Goal: Task Accomplishment & Management: Manage account settings

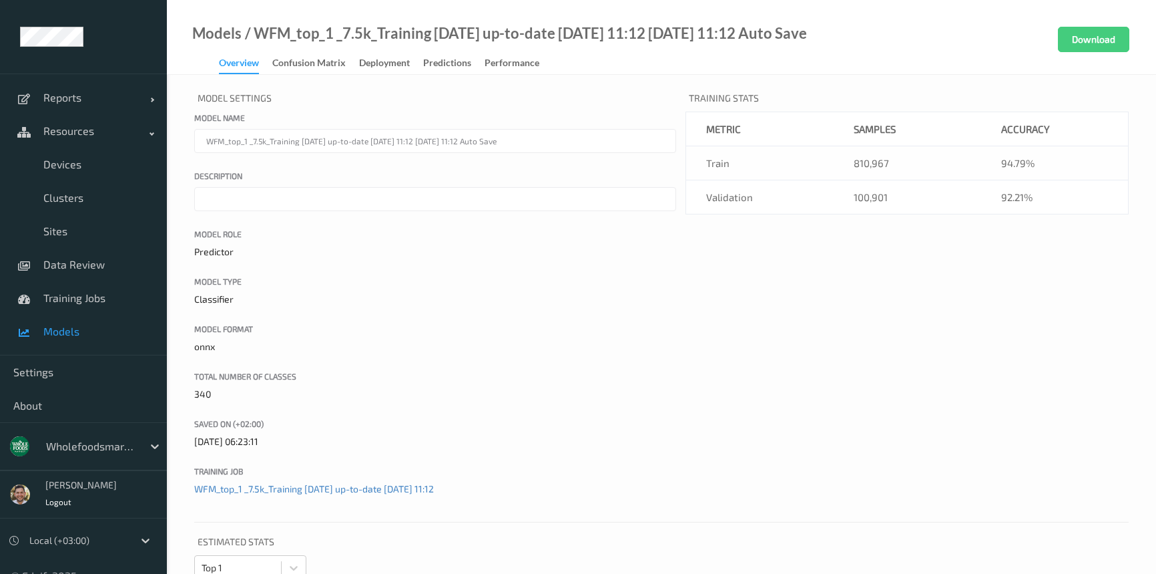
scroll to position [8134, 0]
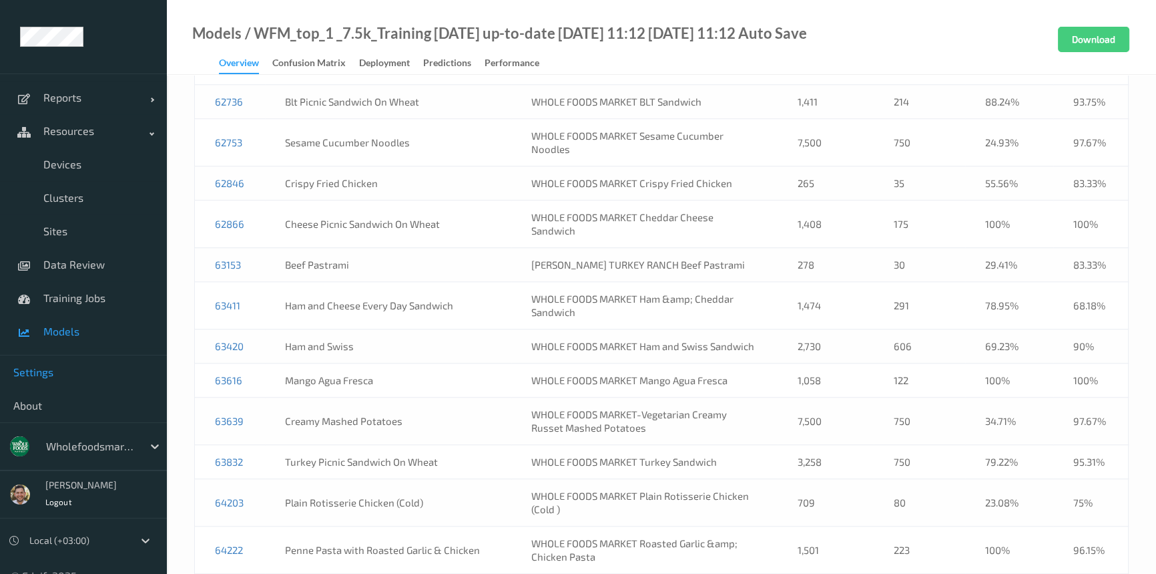
click at [22, 360] on link "Settings" at bounding box center [83, 371] width 167 height 33
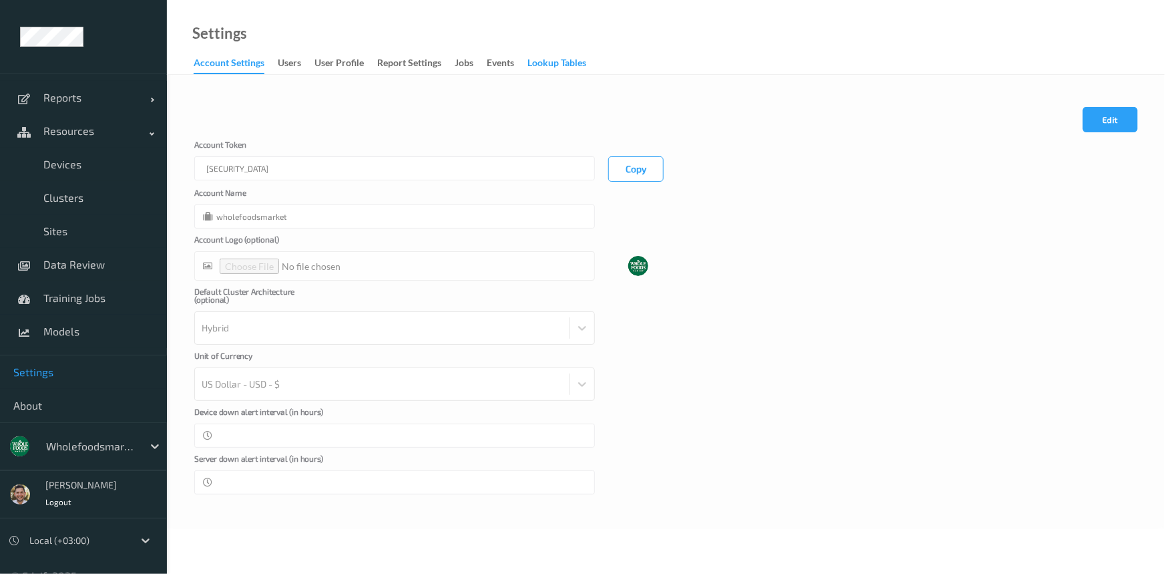
click at [561, 61] on div "Lookup Tables" at bounding box center [556, 64] width 59 height 17
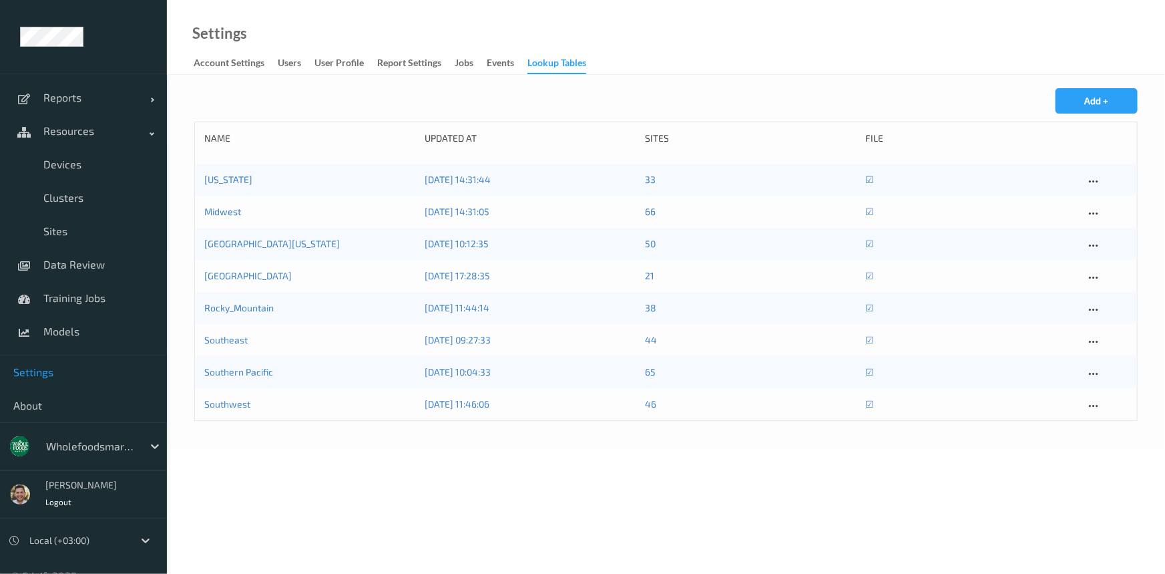
click at [236, 184] on div "[US_STATE]" at bounding box center [309, 179] width 211 height 13
click at [212, 176] on link "[US_STATE]" at bounding box center [228, 179] width 48 height 11
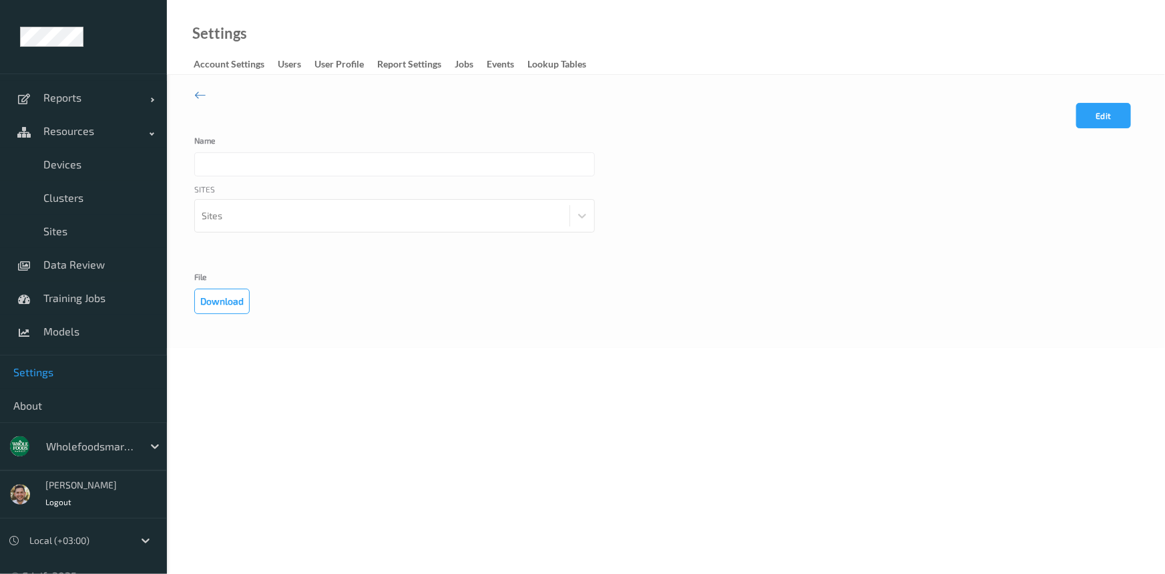
type input "[US_STATE]"
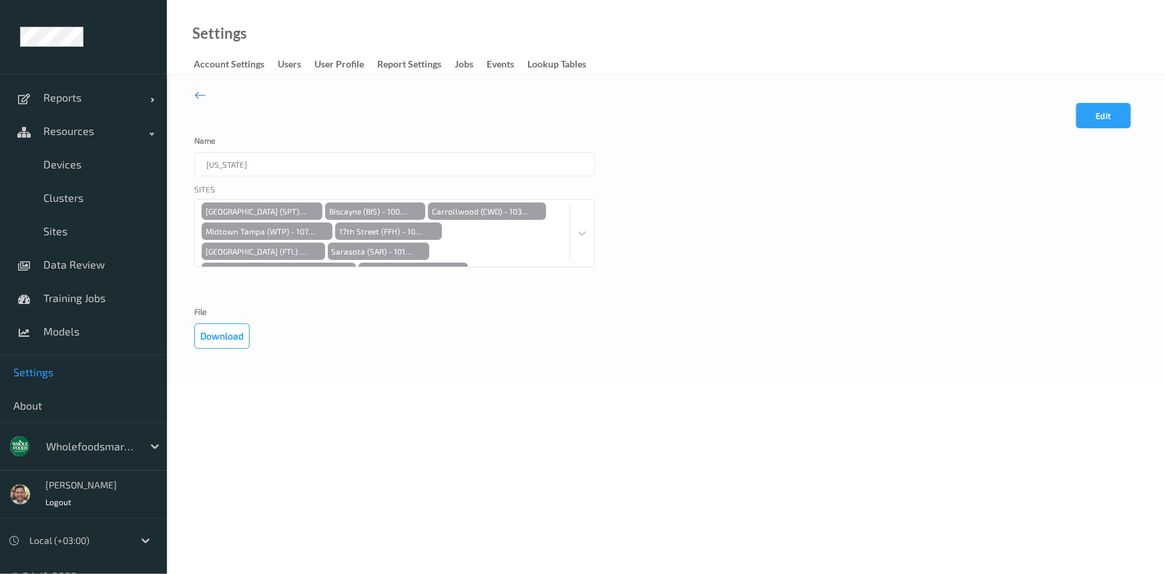
click at [1121, 107] on button "Edit" at bounding box center [1103, 115] width 55 height 25
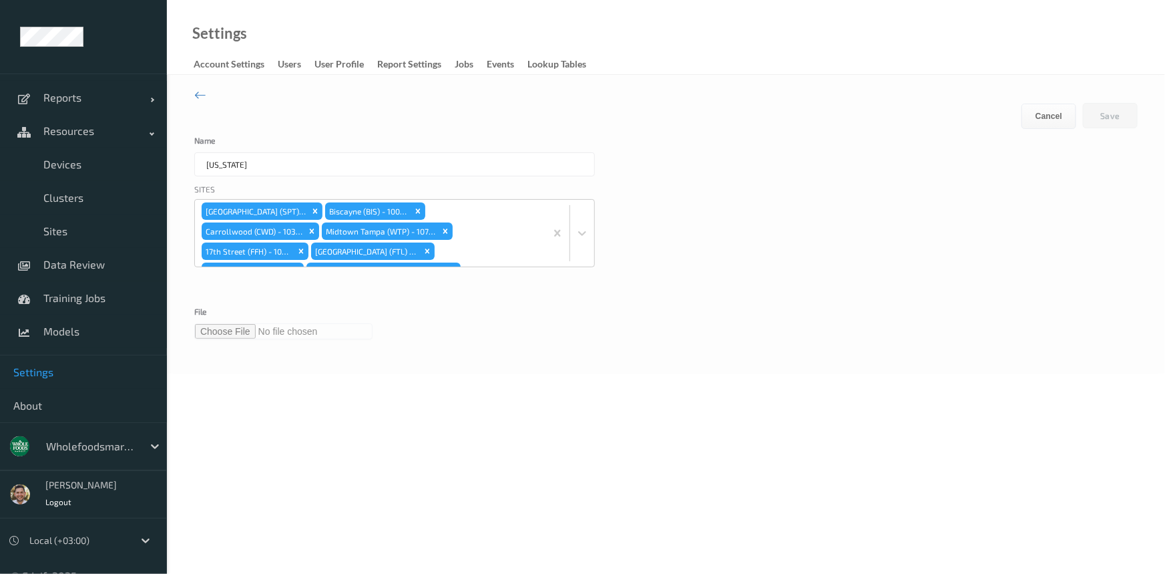
click at [243, 330] on input "file" at bounding box center [283, 331] width 178 height 16
type input "**********"
click at [1108, 115] on button "Save" at bounding box center [1110, 115] width 55 height 25
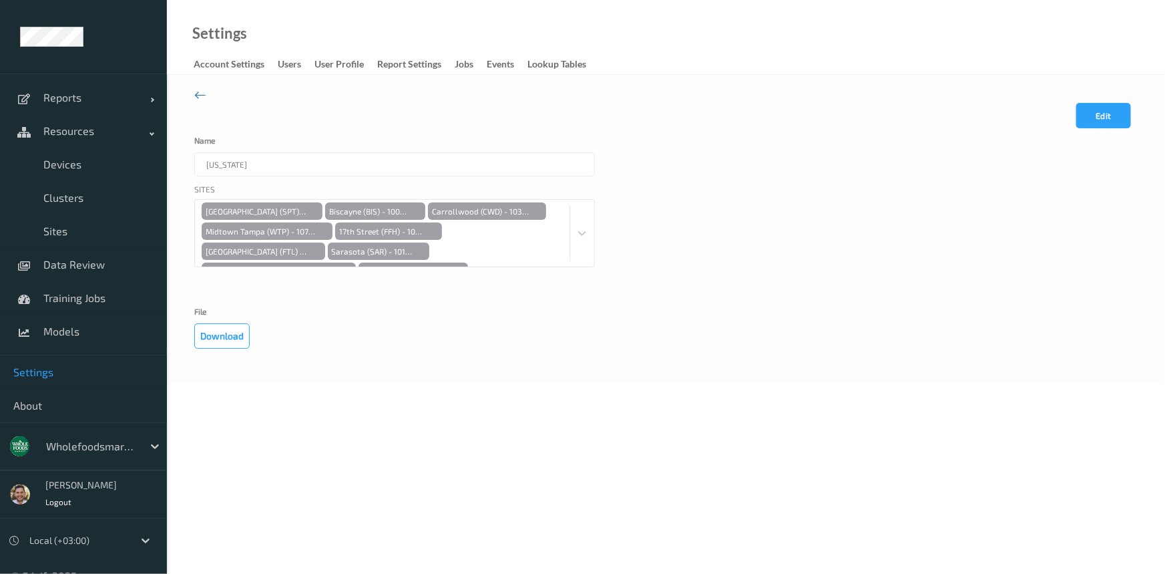
click at [200, 93] on icon at bounding box center [200, 94] width 12 height 15
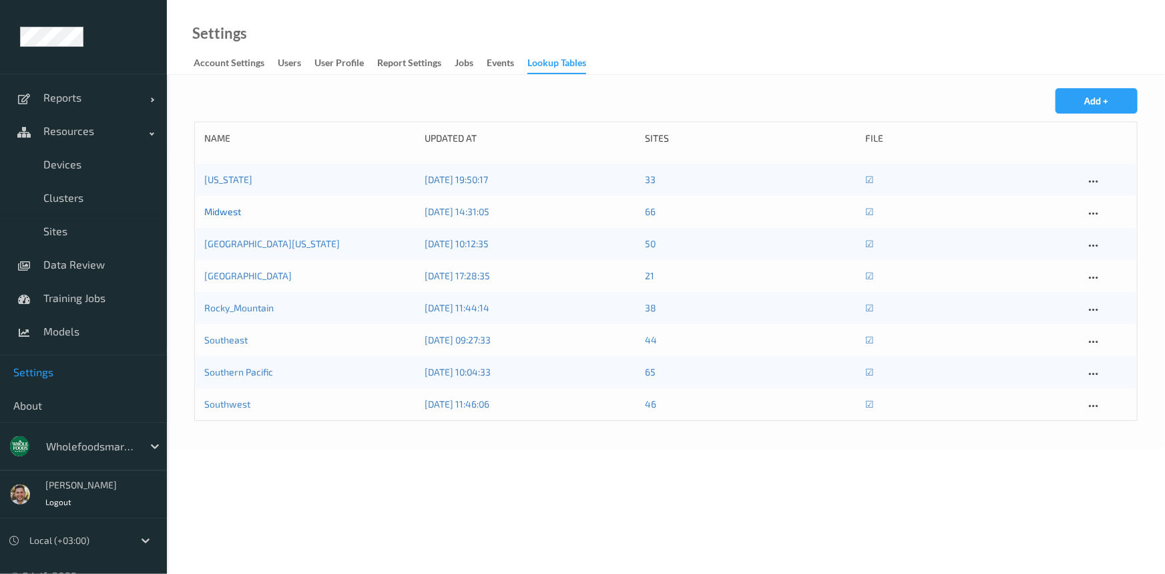
click at [240, 216] on link "Midwest" at bounding box center [222, 211] width 37 height 11
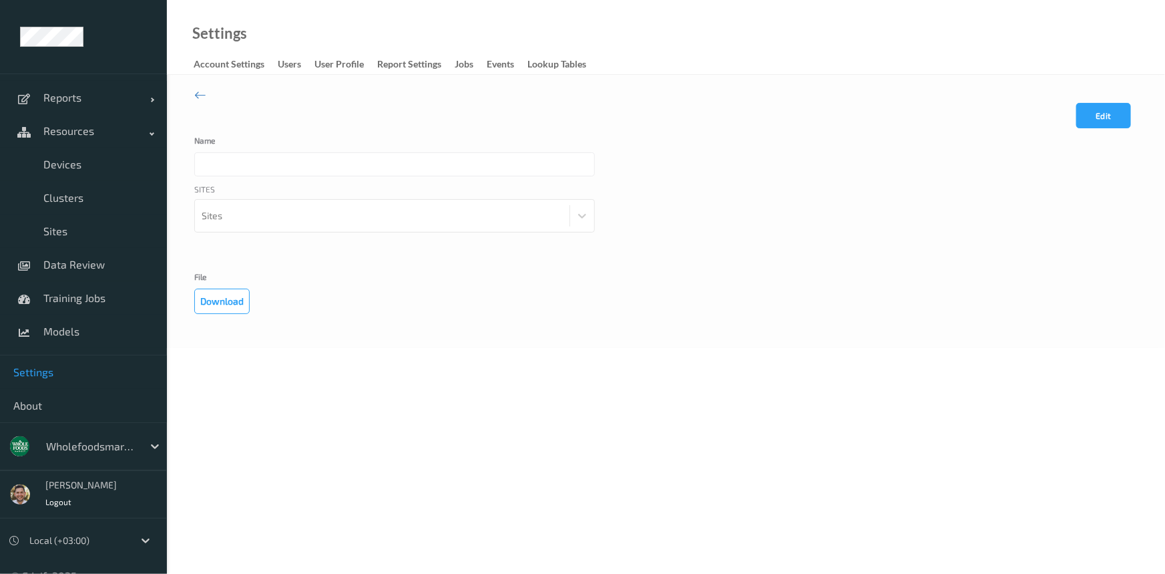
type input "Midwest"
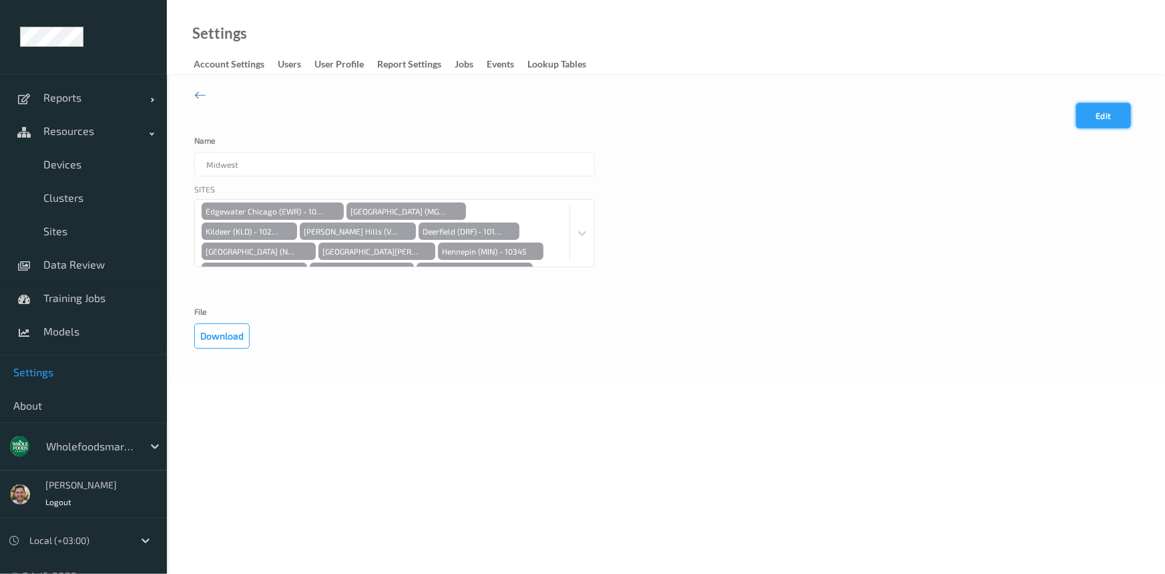
click at [1119, 111] on button "Edit" at bounding box center [1103, 115] width 55 height 25
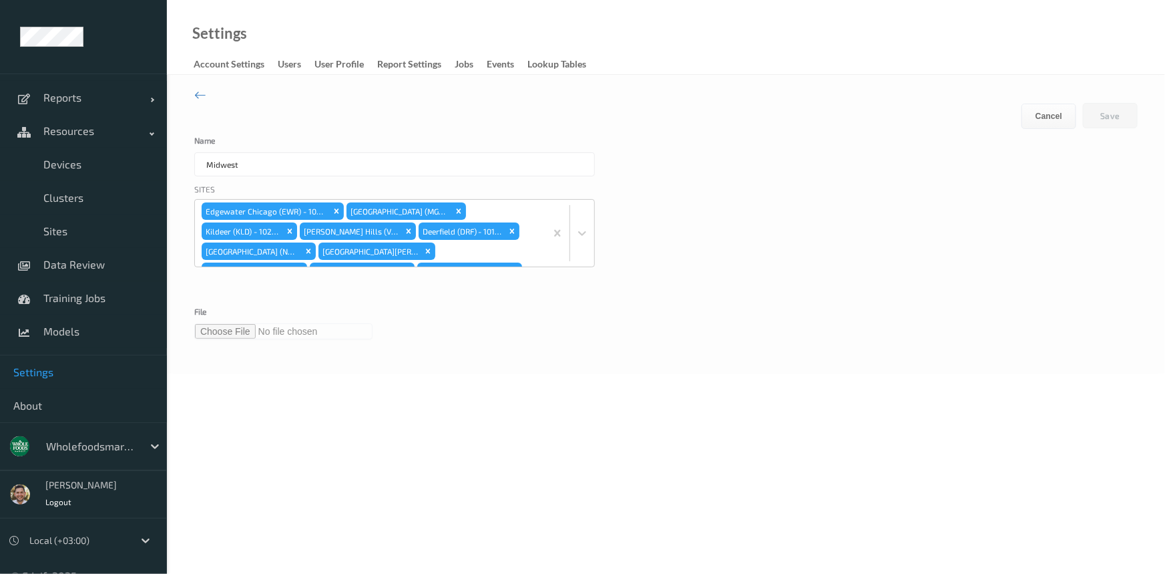
click at [243, 334] on input "file" at bounding box center [283, 331] width 178 height 16
type input "**********"
click at [1113, 115] on button "Save" at bounding box center [1110, 115] width 55 height 25
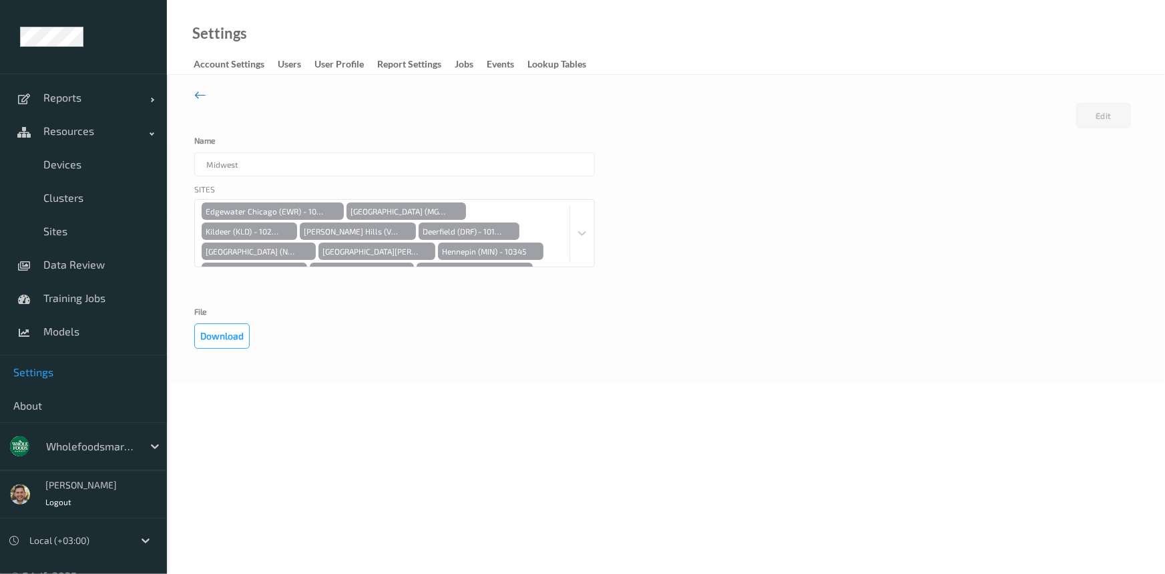
click at [204, 95] on icon at bounding box center [200, 94] width 12 height 15
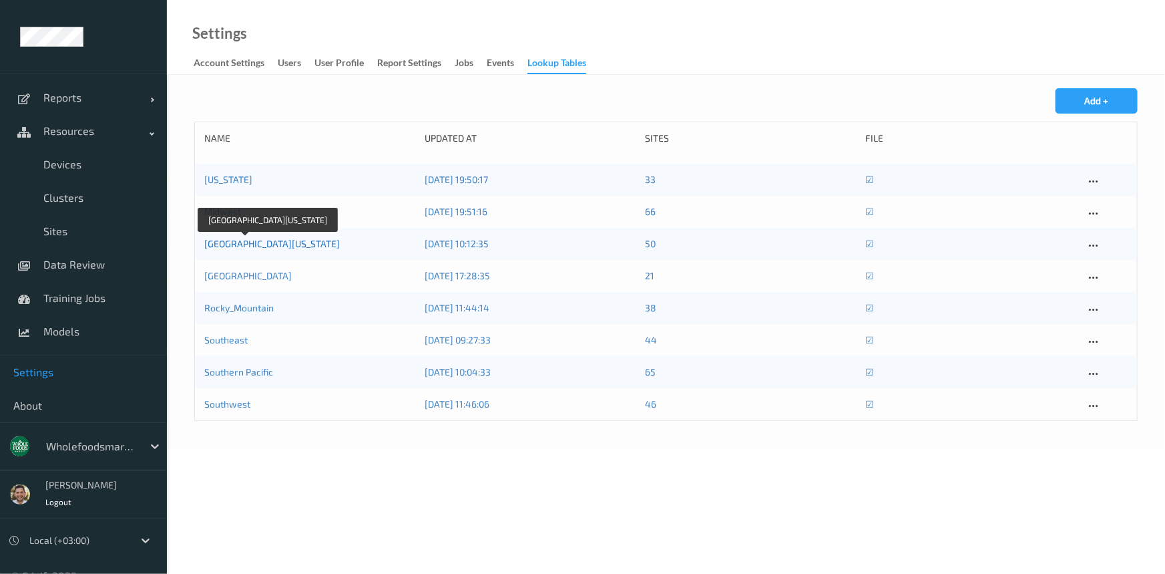
click at [237, 246] on link "[GEOGRAPHIC_DATA][US_STATE]" at bounding box center [272, 243] width 136 height 11
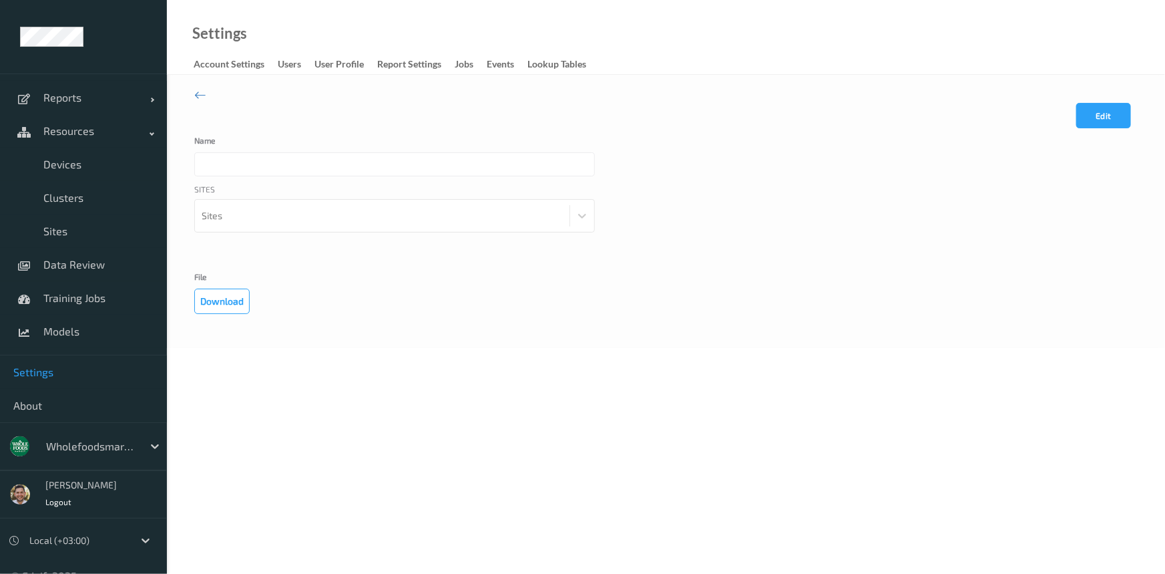
type input "[GEOGRAPHIC_DATA][US_STATE]"
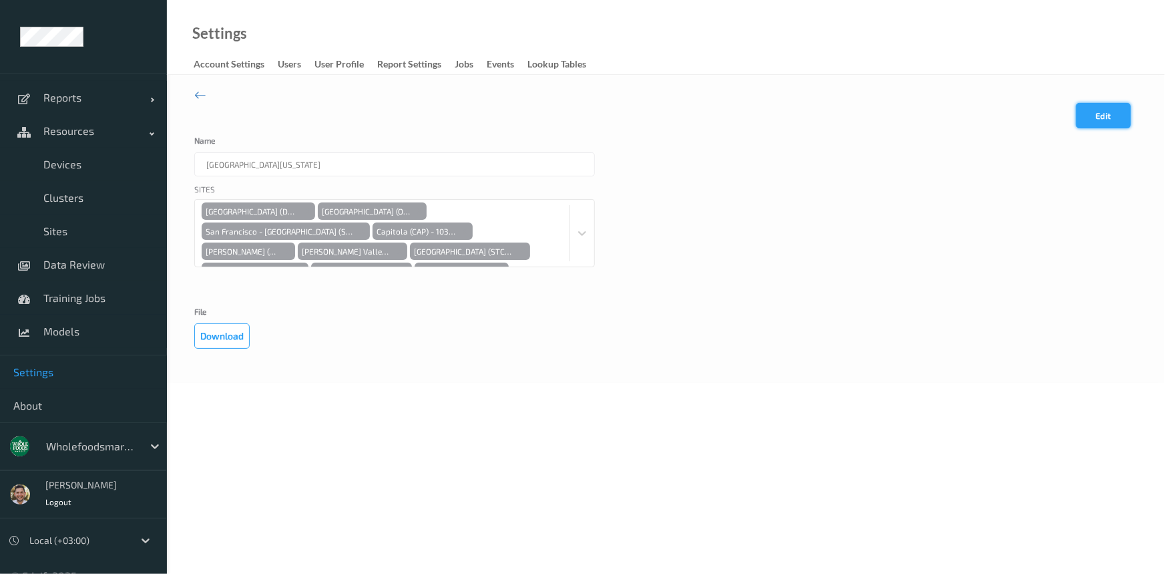
click at [1108, 116] on button "Edit" at bounding box center [1103, 115] width 55 height 25
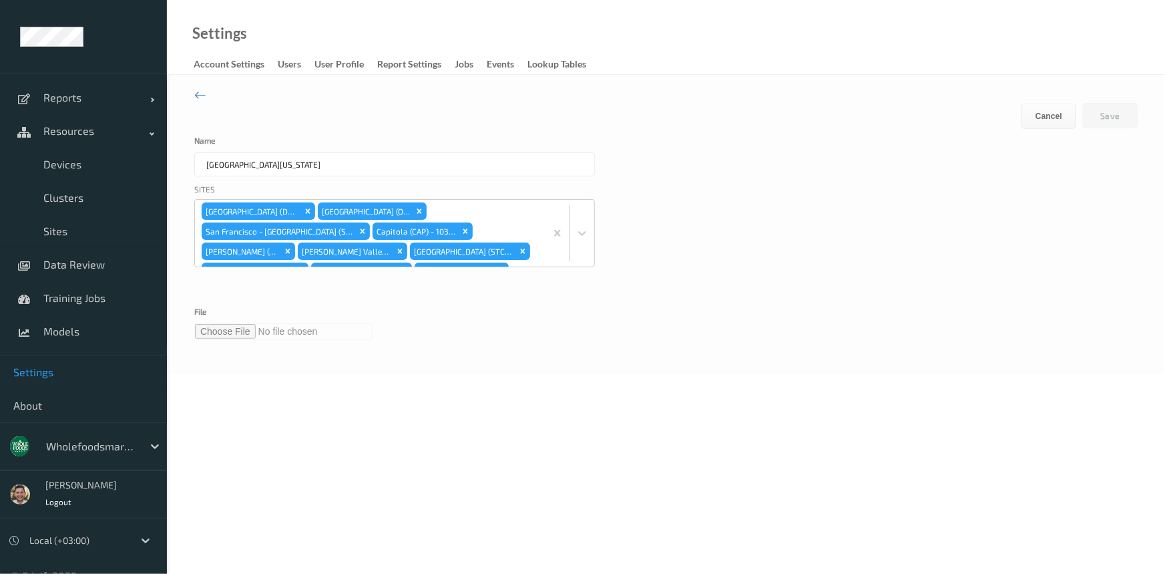
click at [225, 334] on input "file" at bounding box center [283, 331] width 178 height 16
type input "**********"
click at [1116, 116] on button "Save" at bounding box center [1110, 115] width 55 height 25
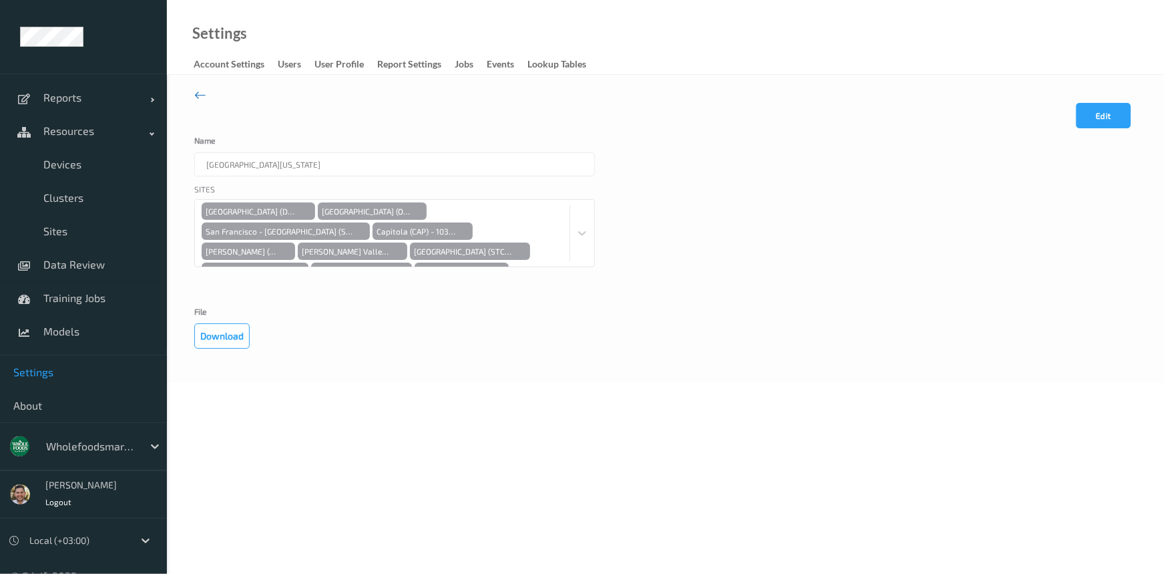
click at [199, 90] on icon at bounding box center [200, 94] width 12 height 15
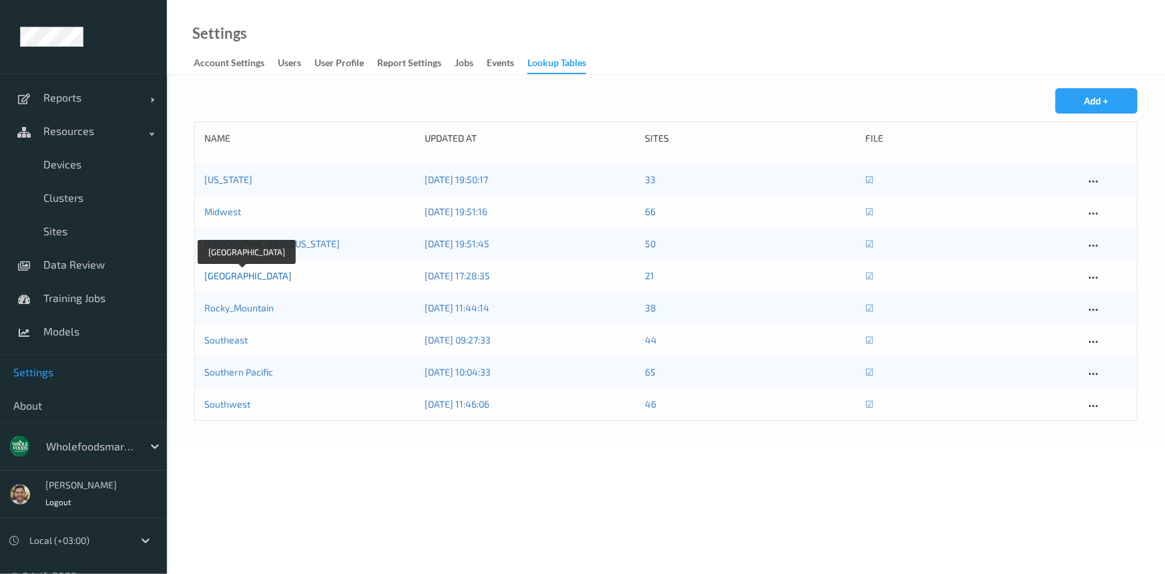
click at [257, 274] on link "[GEOGRAPHIC_DATA]" at bounding box center [247, 275] width 87 height 11
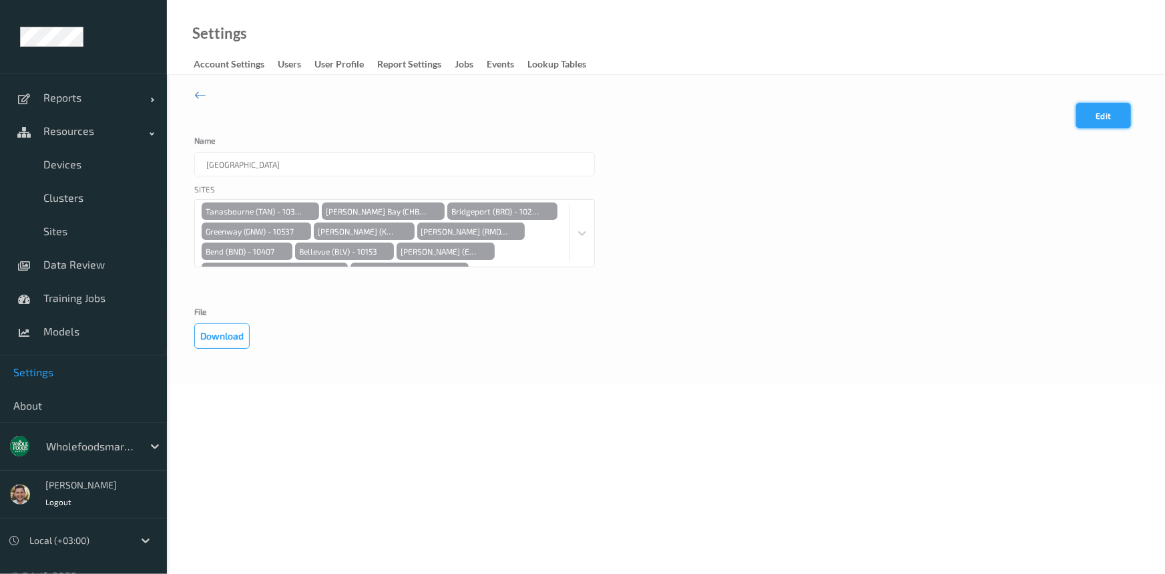
click at [1114, 109] on button "Edit" at bounding box center [1103, 115] width 55 height 25
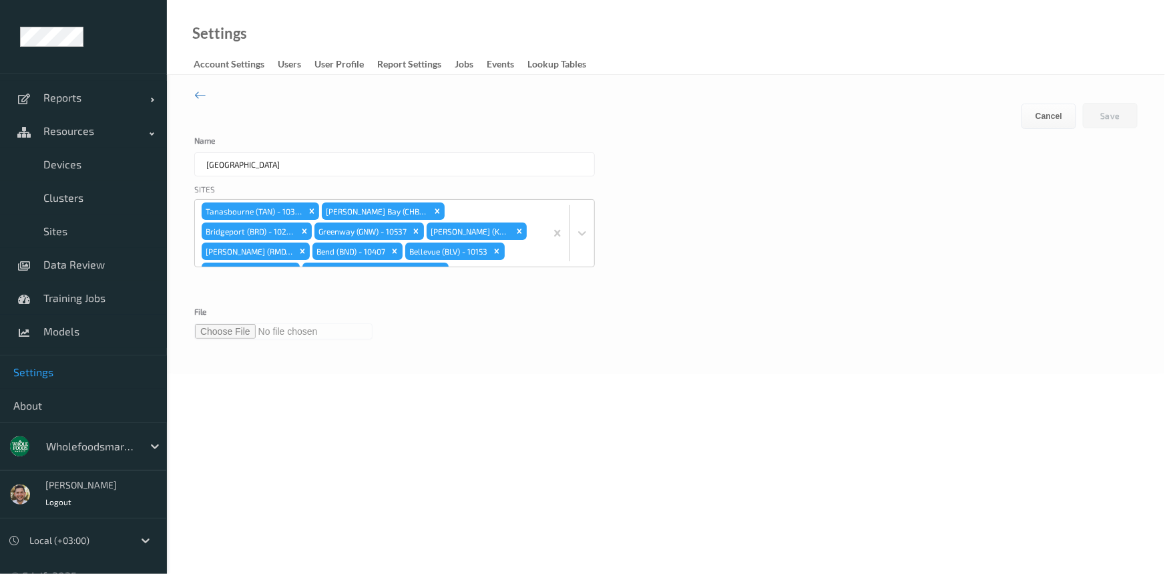
click at [235, 328] on input "file" at bounding box center [283, 331] width 178 height 16
type input "**********"
click at [1112, 114] on button "Save" at bounding box center [1110, 115] width 55 height 25
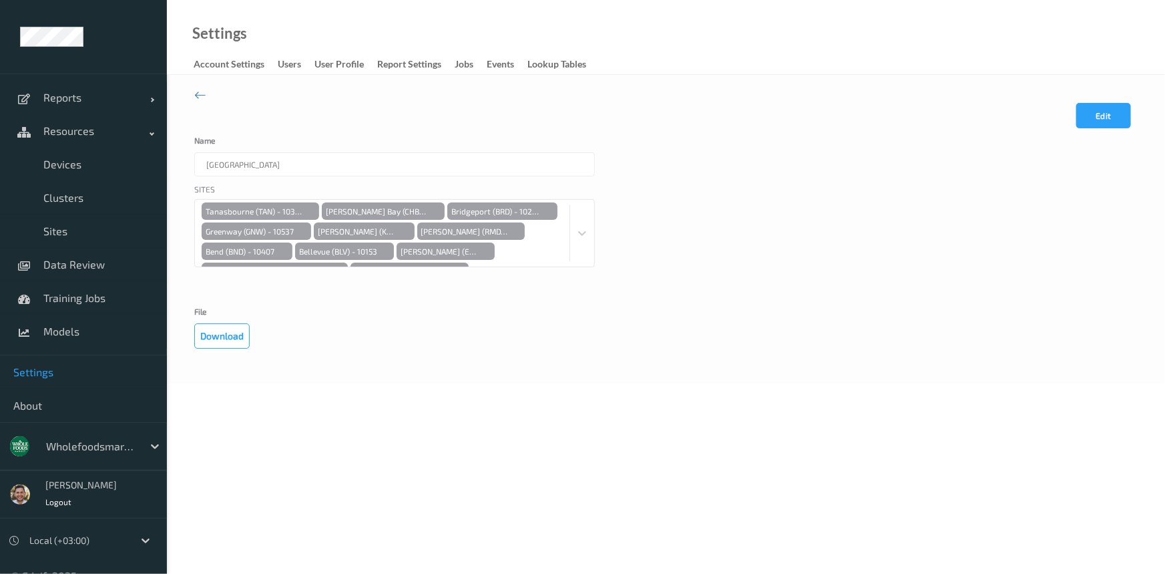
click at [187, 93] on div "Edit Cancel Save Name Pacific Northwest Sites [GEOGRAPHIC_DATA] ([GEOGRAPHIC_DA…" at bounding box center [666, 229] width 998 height 308
click at [196, 93] on icon at bounding box center [200, 94] width 12 height 15
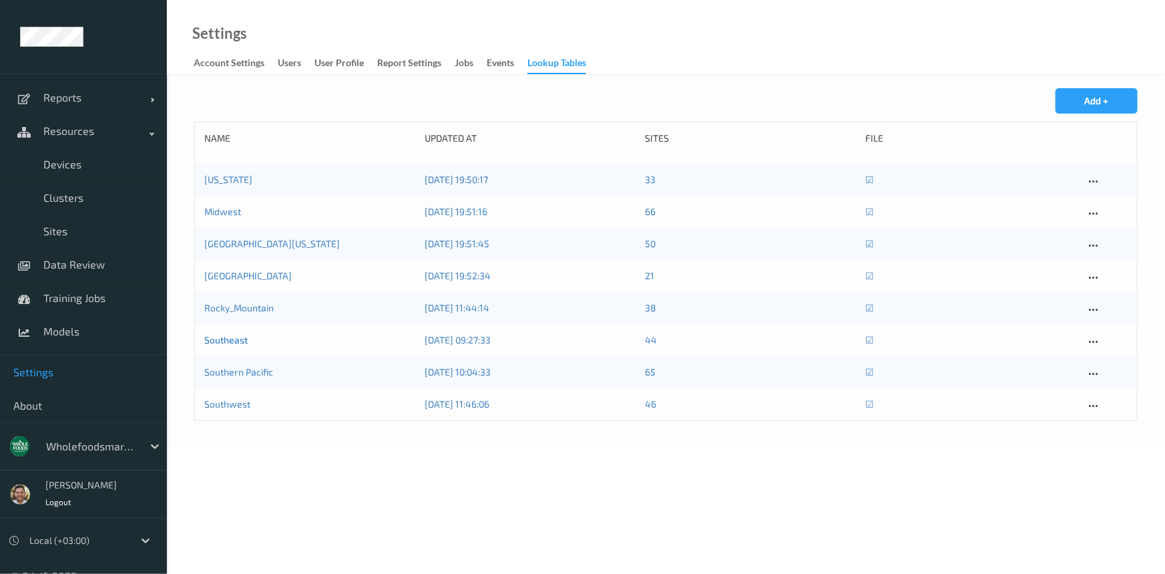
click at [242, 341] on link "Southeast" at bounding box center [225, 339] width 43 height 11
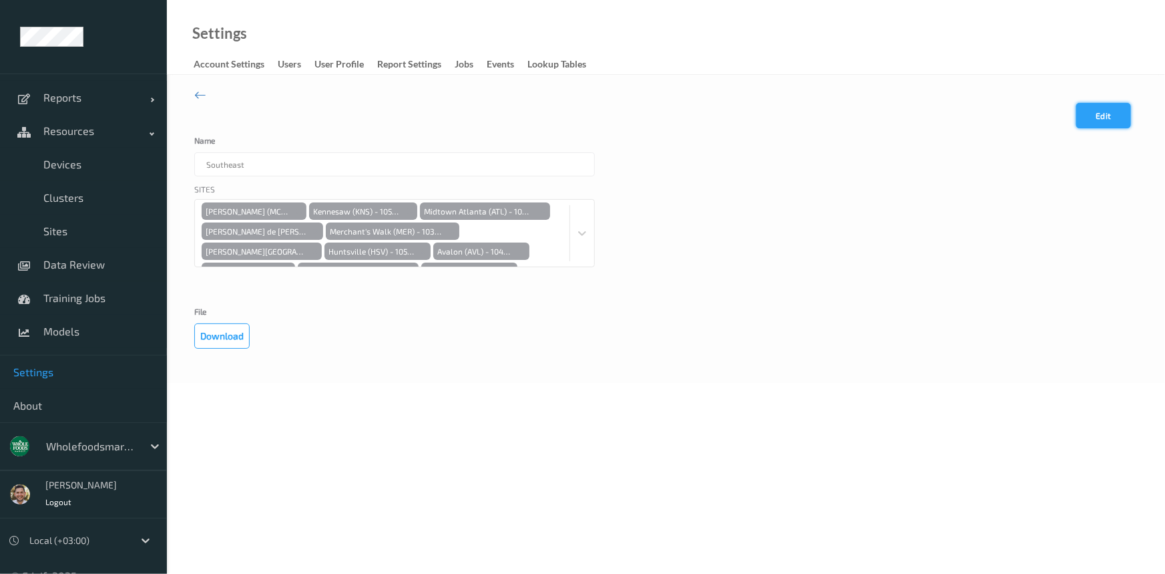
click at [1100, 114] on button "Edit" at bounding box center [1103, 115] width 55 height 25
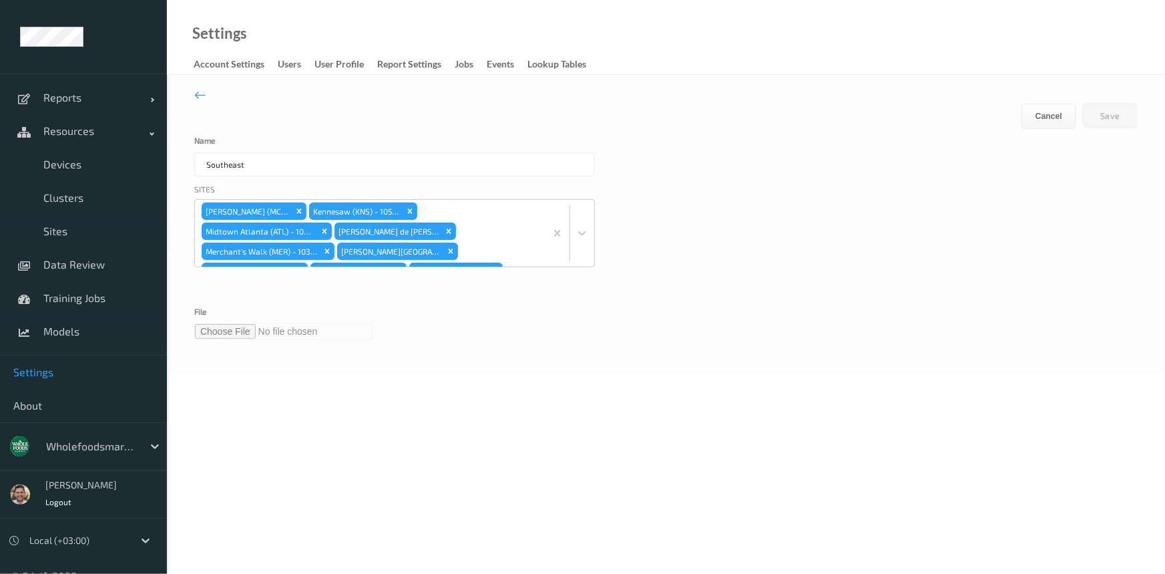
click at [225, 334] on input "file" at bounding box center [283, 331] width 178 height 16
type input "**********"
click at [1130, 106] on button "Save" at bounding box center [1110, 115] width 55 height 25
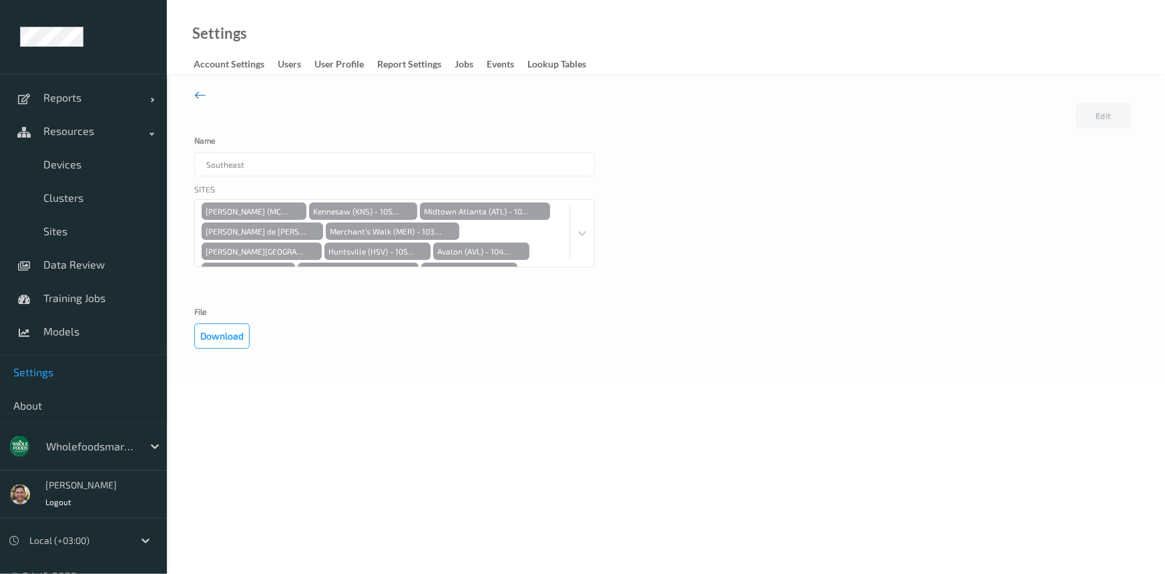
click at [205, 93] on icon at bounding box center [200, 94] width 12 height 15
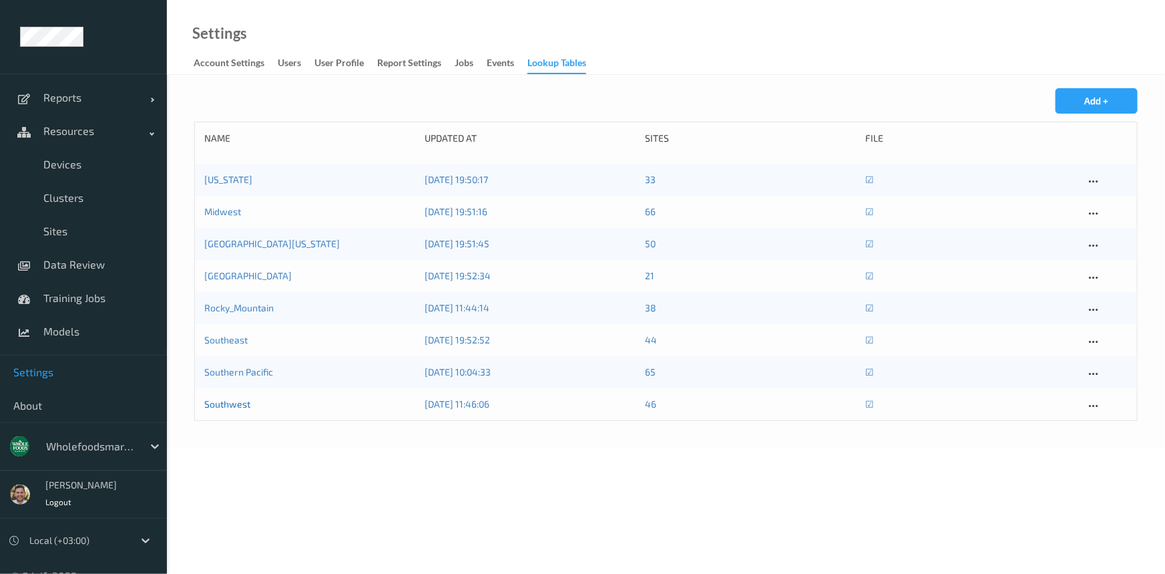
click at [213, 407] on link "Southwest" at bounding box center [227, 403] width 46 height 11
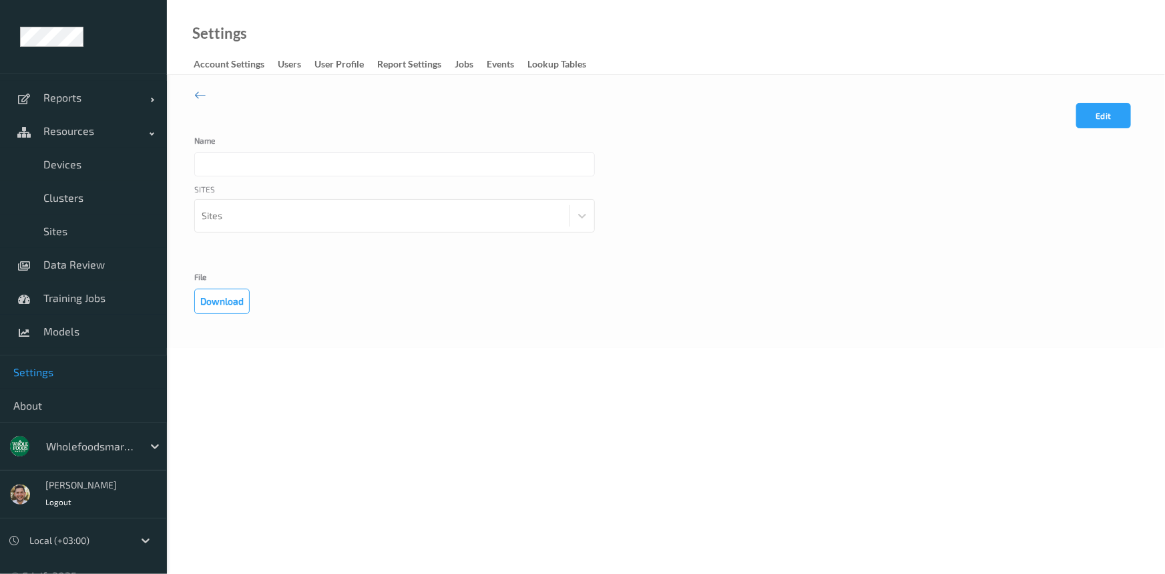
type input "Southwest"
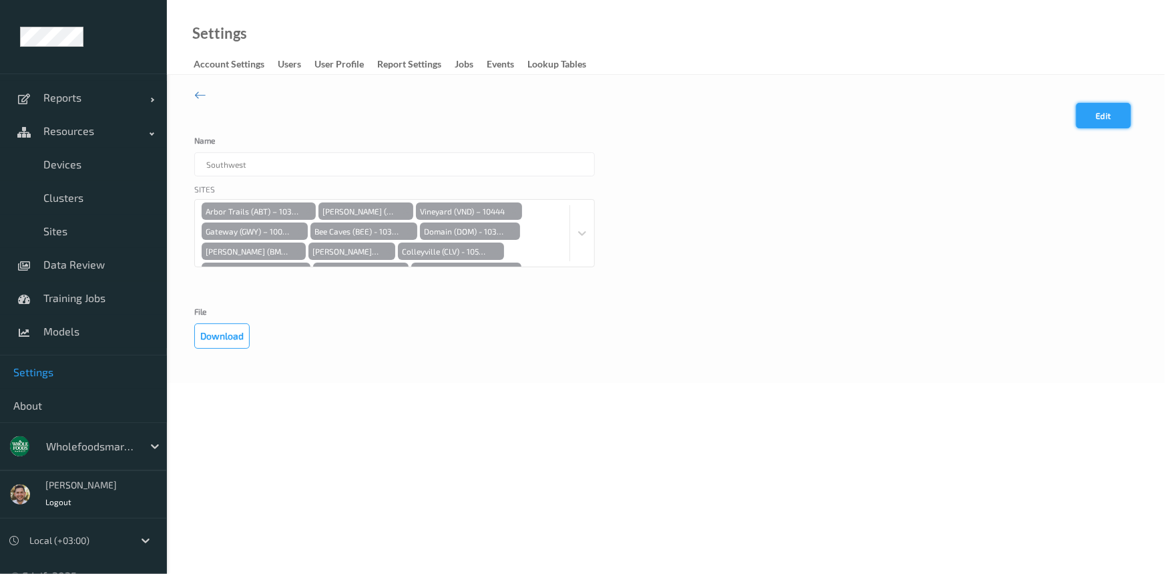
click at [1094, 117] on button "Edit" at bounding box center [1103, 115] width 55 height 25
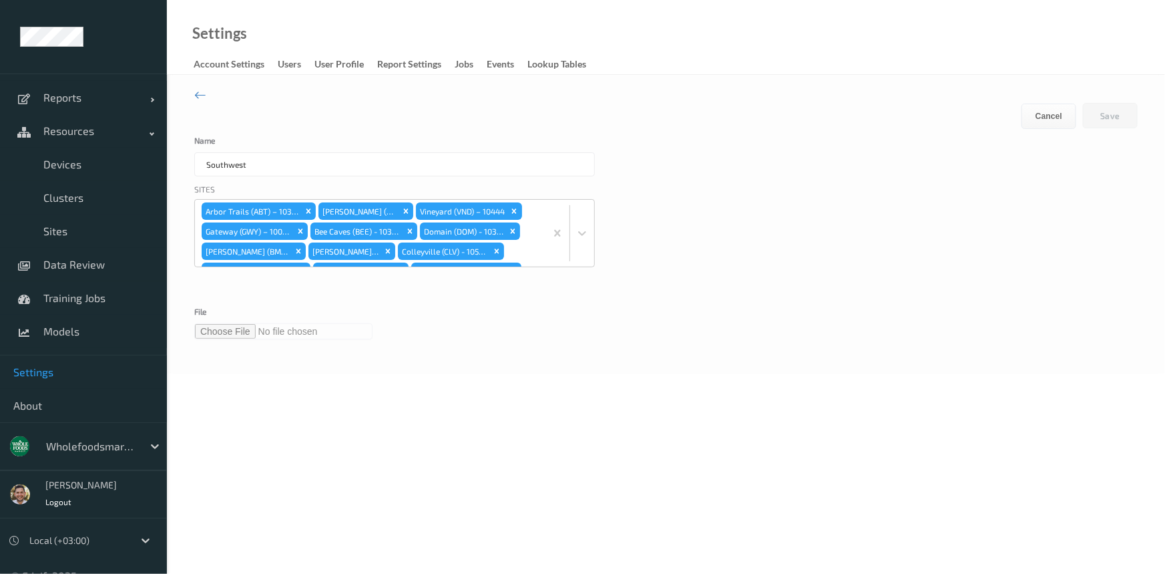
click at [219, 333] on input "file" at bounding box center [283, 331] width 178 height 16
type input "**********"
click at [1117, 120] on div "lookup table entry updated Reports Default Report Customized Report Resources D…" at bounding box center [582, 149] width 1165 height 298
click at [1110, 109] on button "Save" at bounding box center [1110, 115] width 55 height 25
